Goal: Obtain resource: Obtain resource

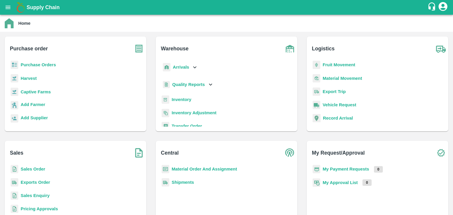
click at [182, 98] on b "Inventory" at bounding box center [182, 99] width 20 height 5
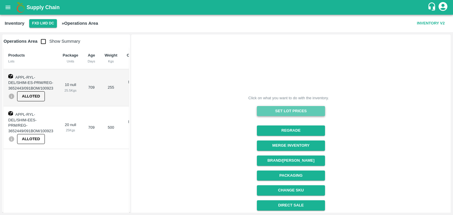
click at [274, 113] on button "Set Lot Prices" at bounding box center [291, 111] width 68 height 10
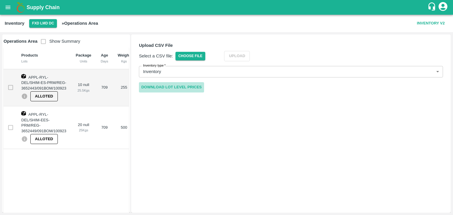
click at [194, 89] on link "Download Lot Level Prices" at bounding box center [171, 87] width 65 height 10
click at [46, 23] on button "FXD LMD DC" at bounding box center [43, 23] width 28 height 9
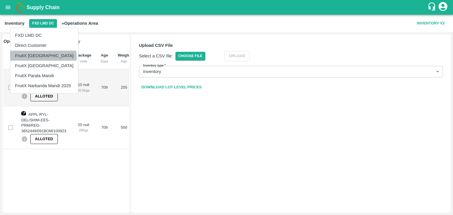
click at [37, 57] on li "FruitX [GEOGRAPHIC_DATA]" at bounding box center [44, 56] width 68 height 10
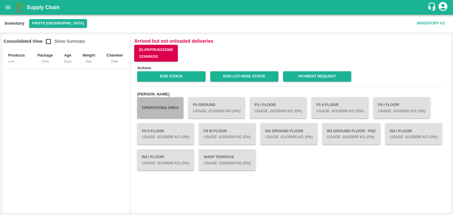
click at [168, 109] on button "Operations Area" at bounding box center [160, 107] width 46 height 21
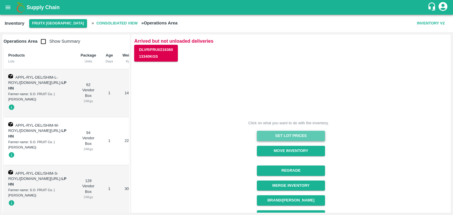
click at [271, 140] on button "Set Lot Prices" at bounding box center [291, 136] width 68 height 10
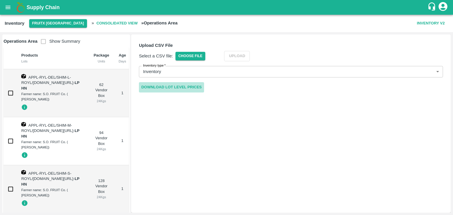
click at [192, 90] on link "Download Lot Level Prices" at bounding box center [171, 87] width 65 height 10
